Goal: Information Seeking & Learning: Learn about a topic

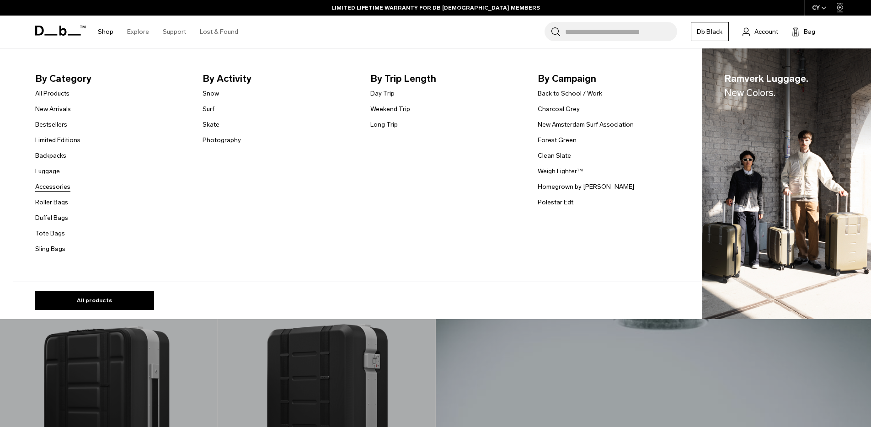
click at [62, 186] on link "Accessories" at bounding box center [52, 187] width 35 height 10
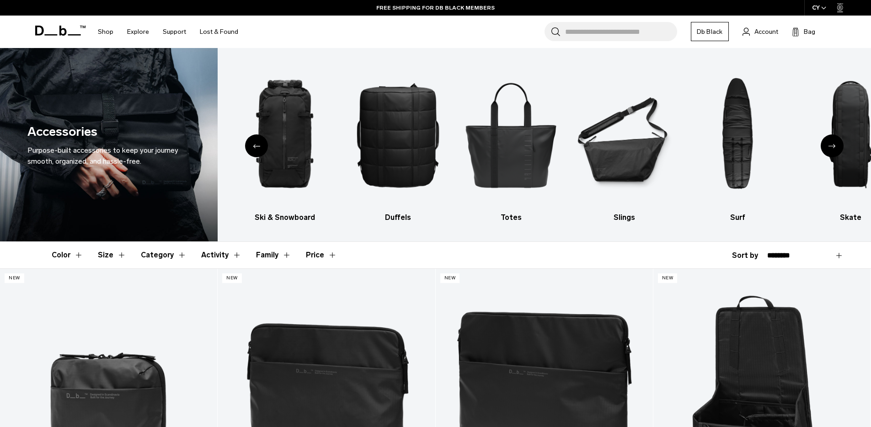
click at [213, 252] on button "Activity" at bounding box center [221, 255] width 40 height 27
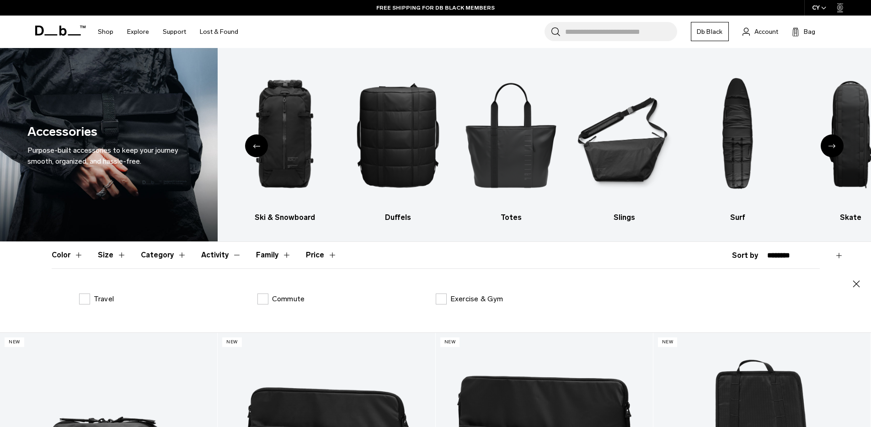
click at [256, 257] on button "Family" at bounding box center [273, 255] width 35 height 27
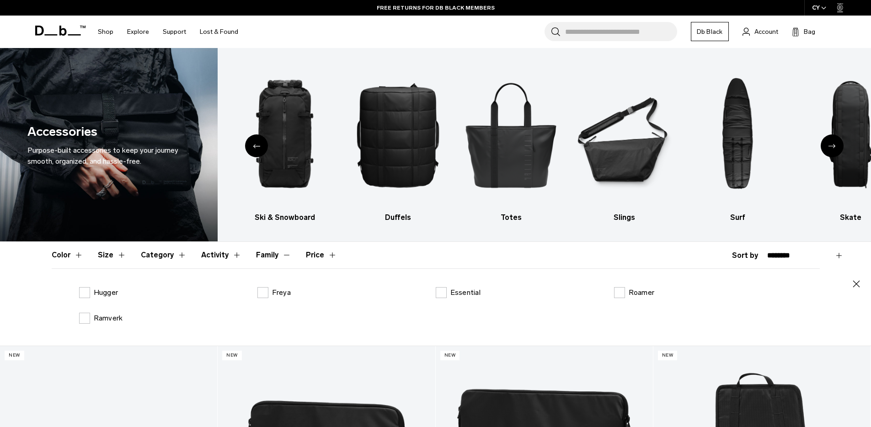
click at [118, 256] on button "Size" at bounding box center [112, 255] width 28 height 27
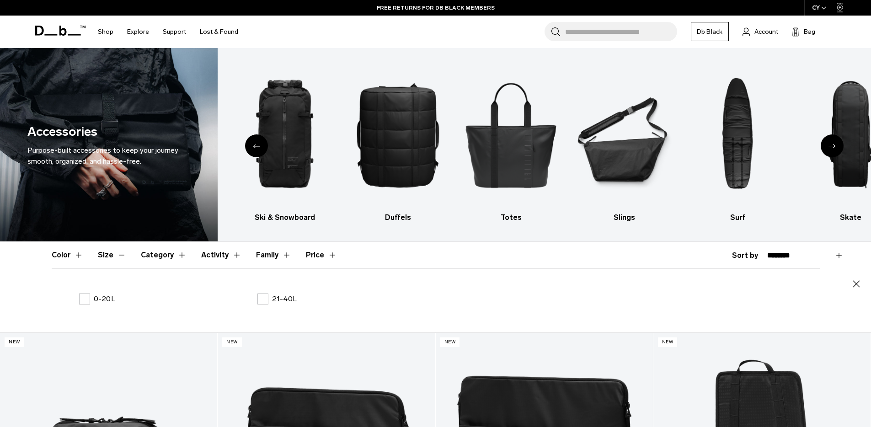
click at [52, 253] on button "Color" at bounding box center [68, 255] width 32 height 27
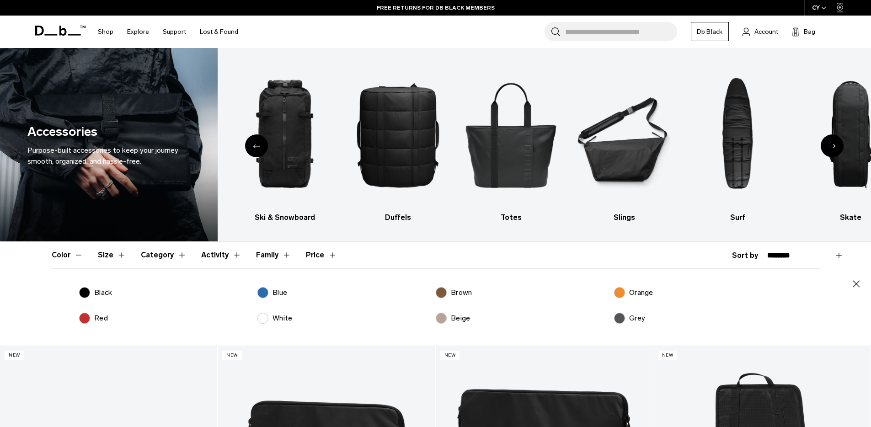
click at [212, 255] on button "Activity" at bounding box center [221, 255] width 40 height 27
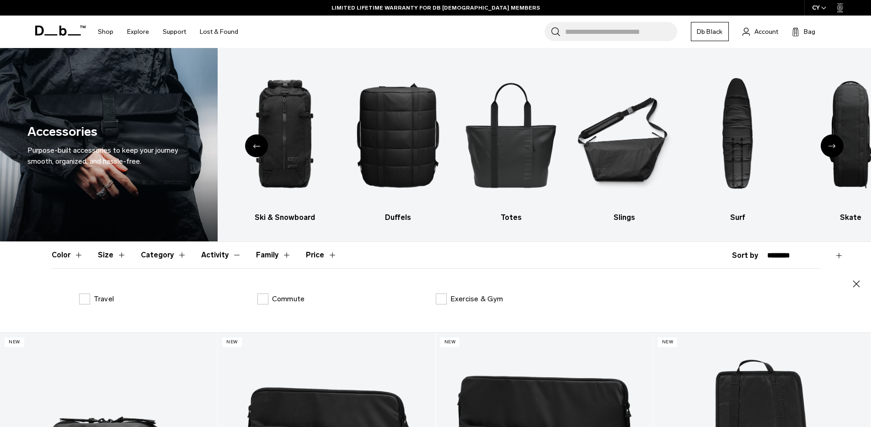
click at [320, 259] on button "Price" at bounding box center [321, 255] width 31 height 27
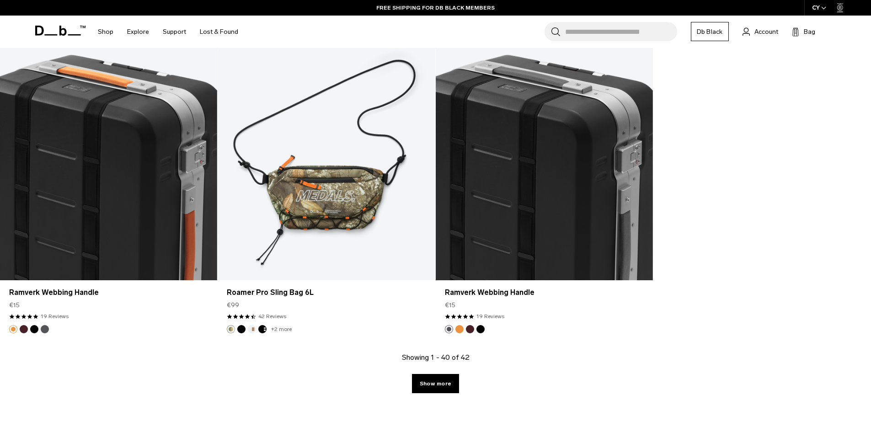
scroll to position [3514, 0]
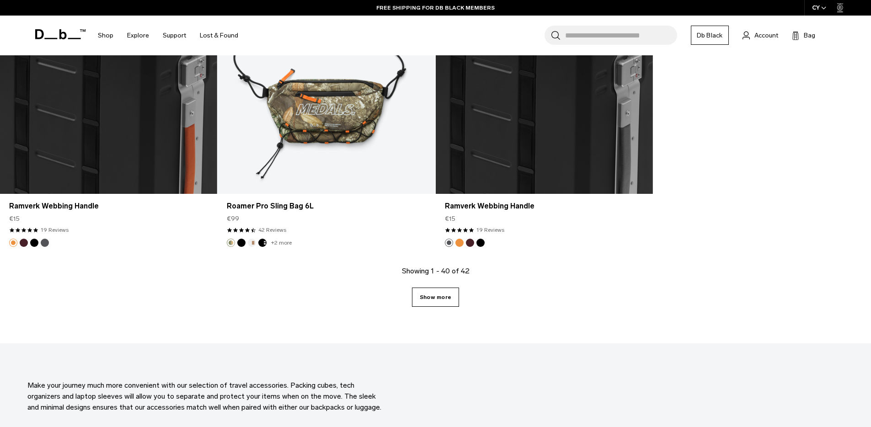
click at [443, 292] on link "Show more" at bounding box center [435, 297] width 47 height 19
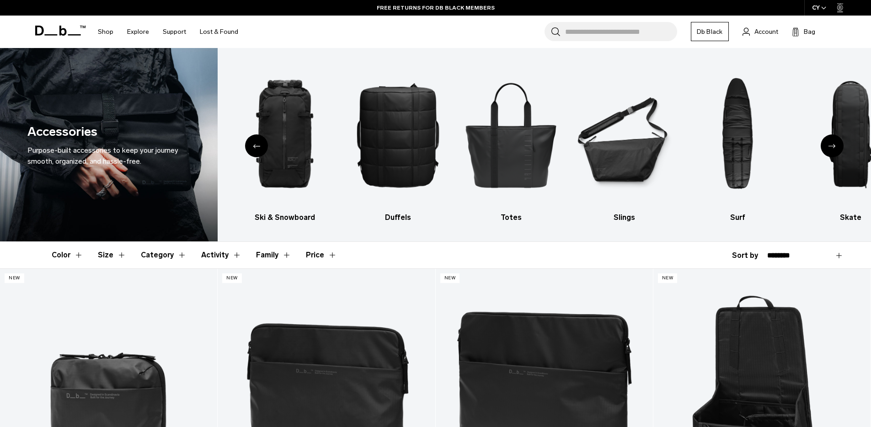
click at [828, 149] on div "Next slide" at bounding box center [832, 145] width 23 height 23
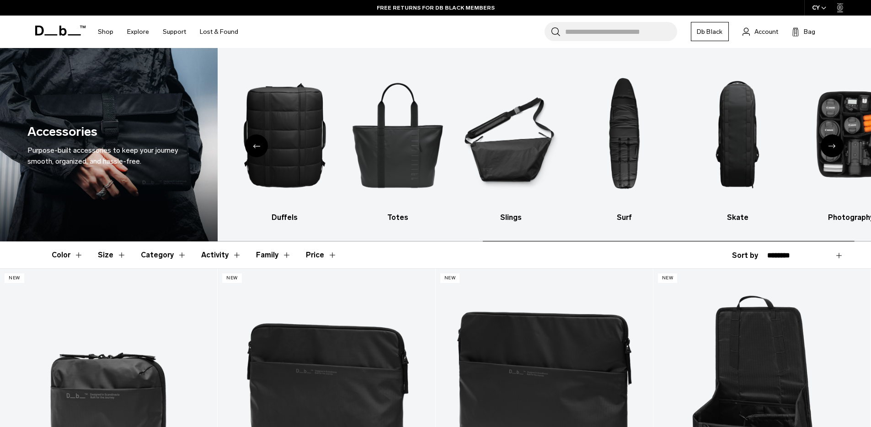
click at [830, 148] on icon "Next slide" at bounding box center [832, 146] width 7 height 4
